Goal: Transaction & Acquisition: Purchase product/service

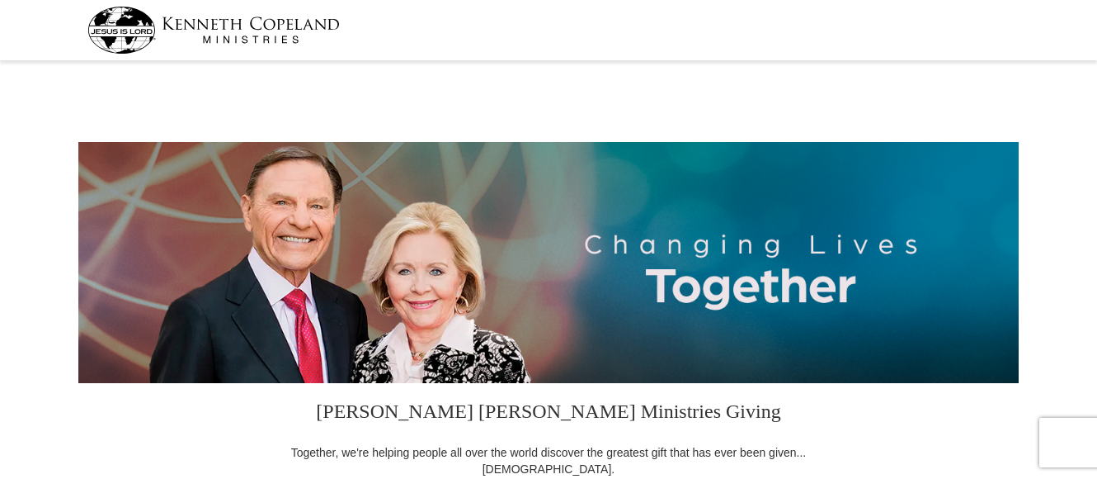
select select "WI"
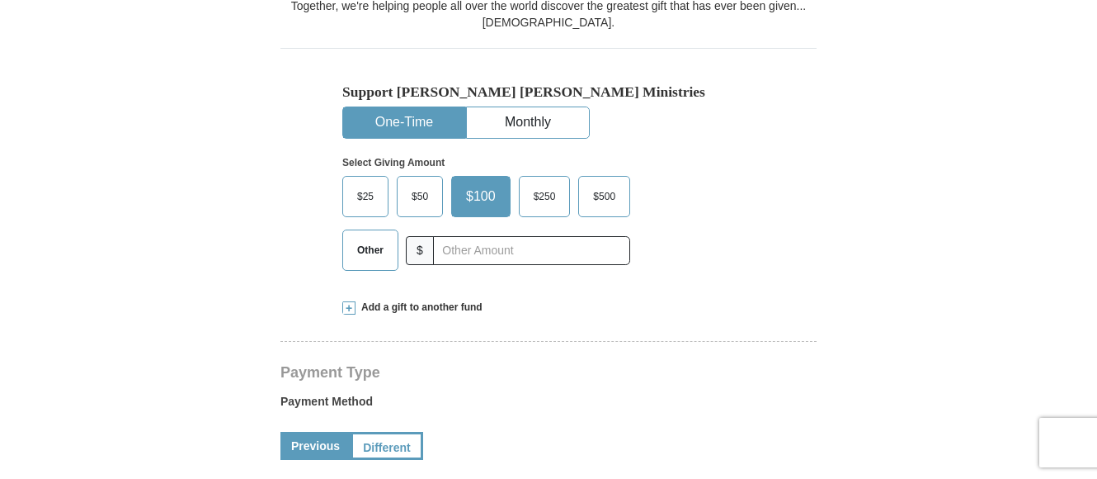
scroll to position [467, 0]
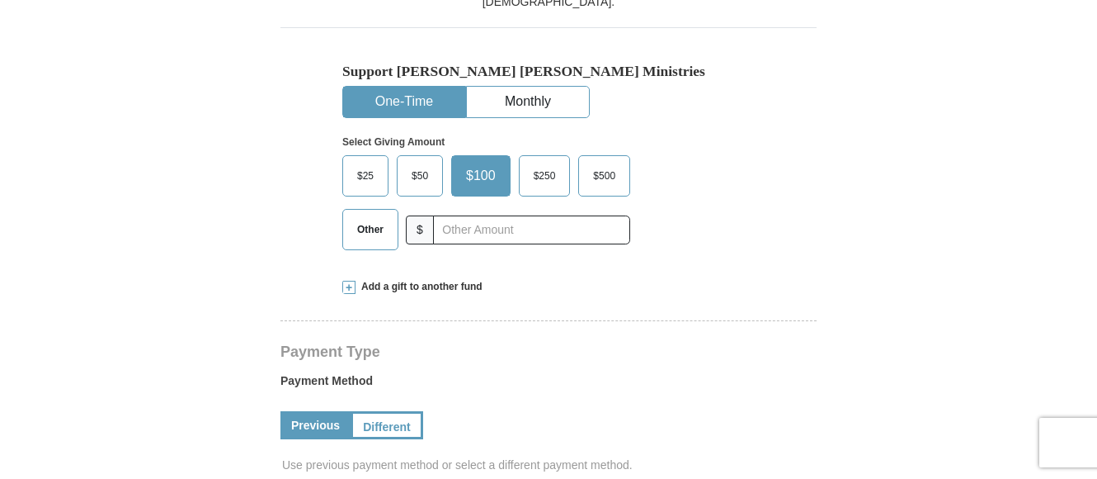
click at [420, 172] on span "$50" at bounding box center [419, 175] width 33 height 25
click at [0, 0] on input "$50" at bounding box center [0, 0] width 0 height 0
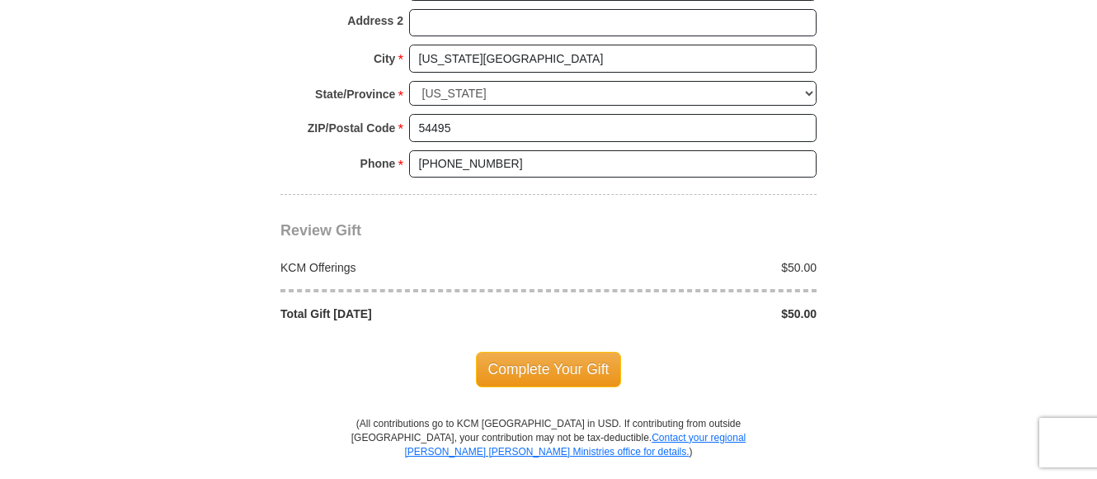
scroll to position [1375, 0]
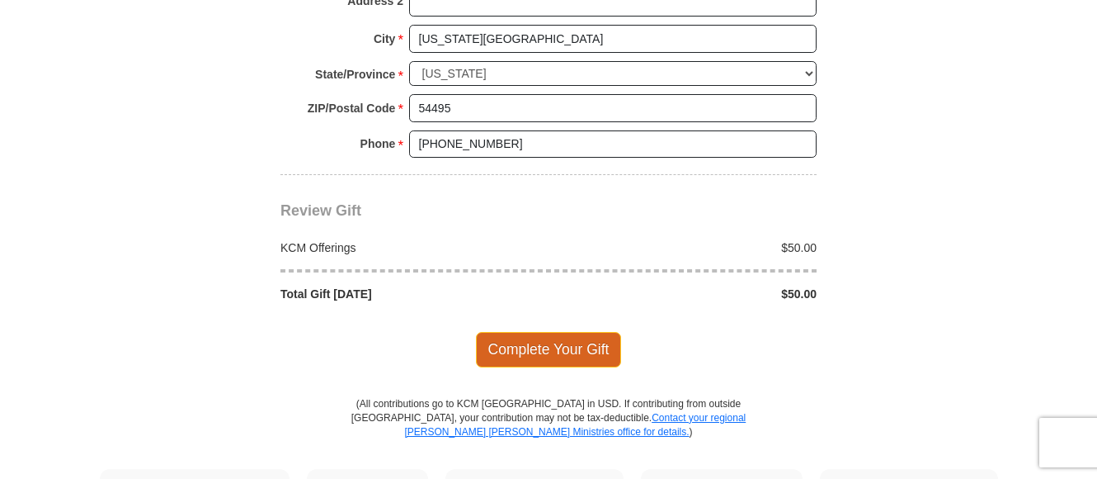
click at [545, 353] on span "Complete Your Gift" at bounding box center [549, 349] width 146 height 35
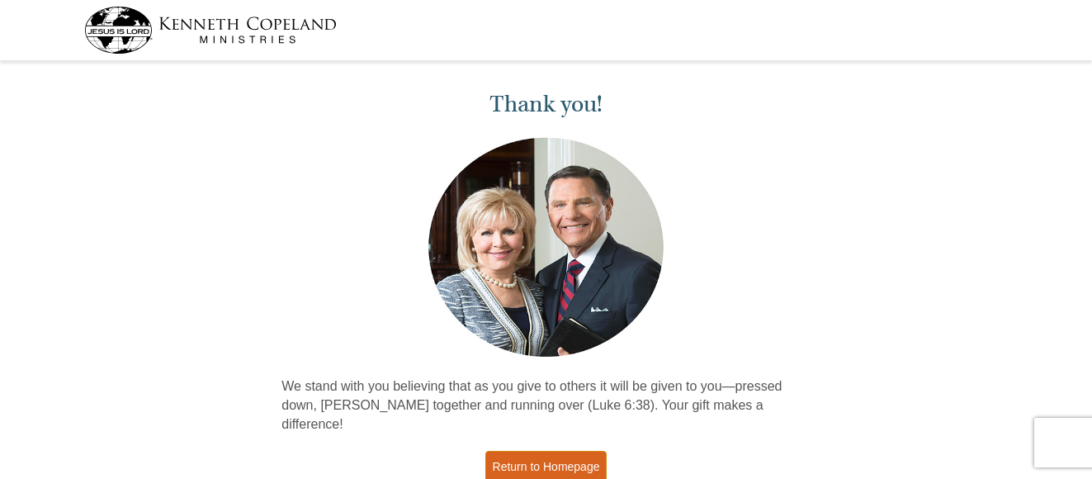
click at [554, 450] on link "Return to Homepage" at bounding box center [546, 466] width 122 height 32
